Goal: Task Accomplishment & Management: Manage account settings

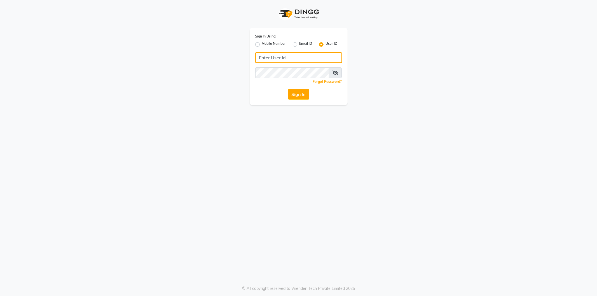
click at [274, 62] on input "Username" at bounding box center [298, 57] width 87 height 11
type input "naturals"
click at [288, 89] on button "Sign In" at bounding box center [298, 94] width 21 height 11
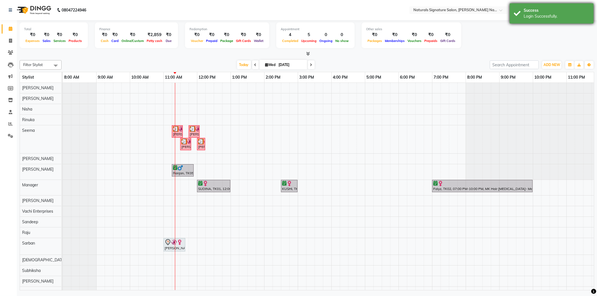
click at [530, 17] on div "Login Successfully." at bounding box center [557, 16] width 66 height 6
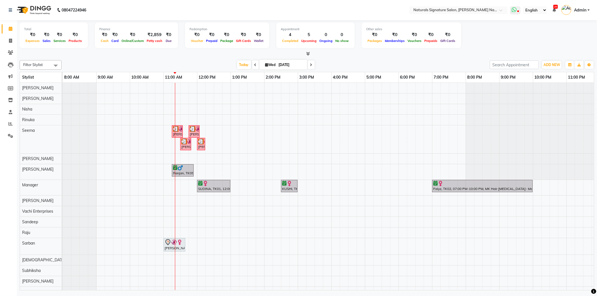
click at [519, 12] on icon at bounding box center [519, 11] width 2 height 3
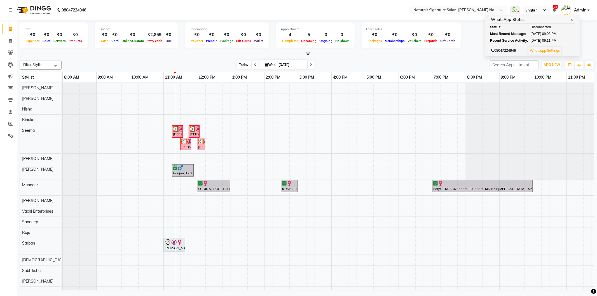
click at [244, 63] on span "Today" at bounding box center [244, 64] width 14 height 9
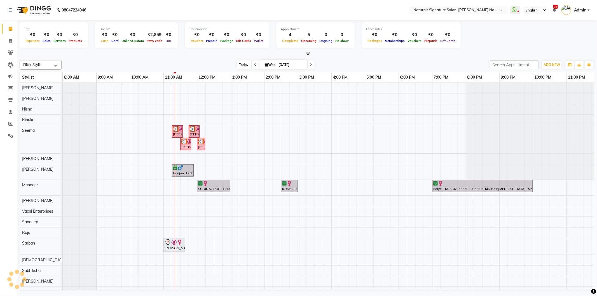
scroll to position [0, 6]
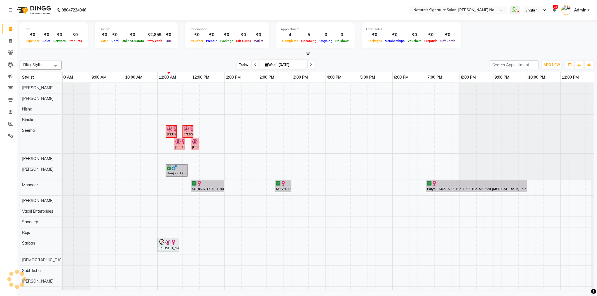
click at [244, 63] on span "Today" at bounding box center [244, 64] width 14 height 9
click at [9, 132] on link "Settings" at bounding box center [8, 136] width 13 height 9
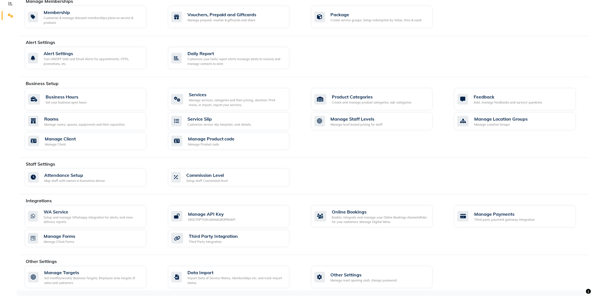
scroll to position [121, 0]
click at [100, 227] on div "WA Service Setup and manage Whatsapp Integration for alerts, and view delivery …" at bounding box center [85, 216] width 121 height 22
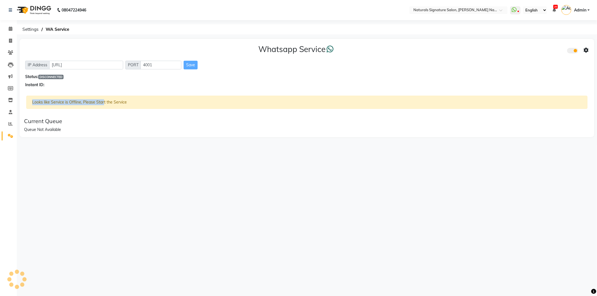
drag, startPoint x: 32, startPoint y: 103, endPoint x: 104, endPoint y: 102, distance: 71.7
click at [104, 102] on div "Looks like Service is Offline, Please Start the Service" at bounding box center [306, 102] width 561 height 13
click at [109, 116] on div "Current Queue Queue Not Available" at bounding box center [307, 125] width 570 height 19
